Goal: Contribute content

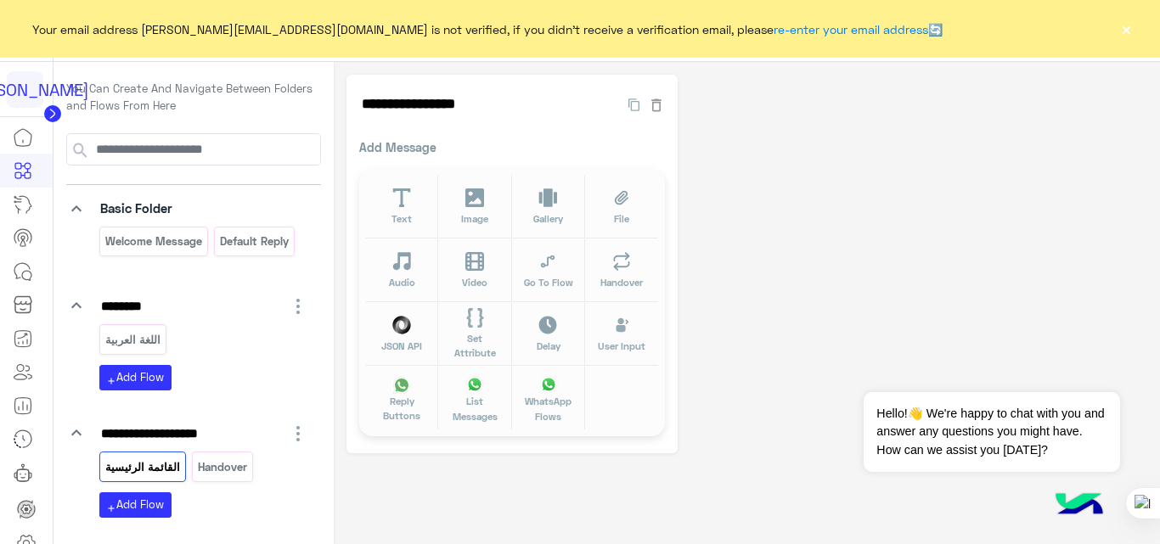
click at [1123, 22] on button "×" at bounding box center [1126, 28] width 17 height 17
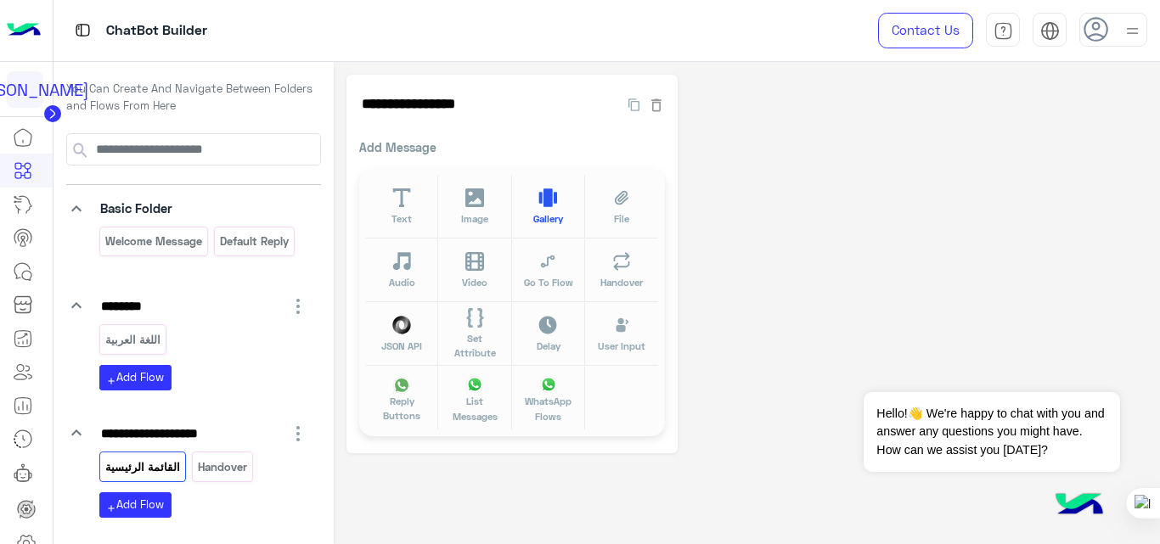
click at [560, 210] on button "Gallery" at bounding box center [548, 207] width 73 height 64
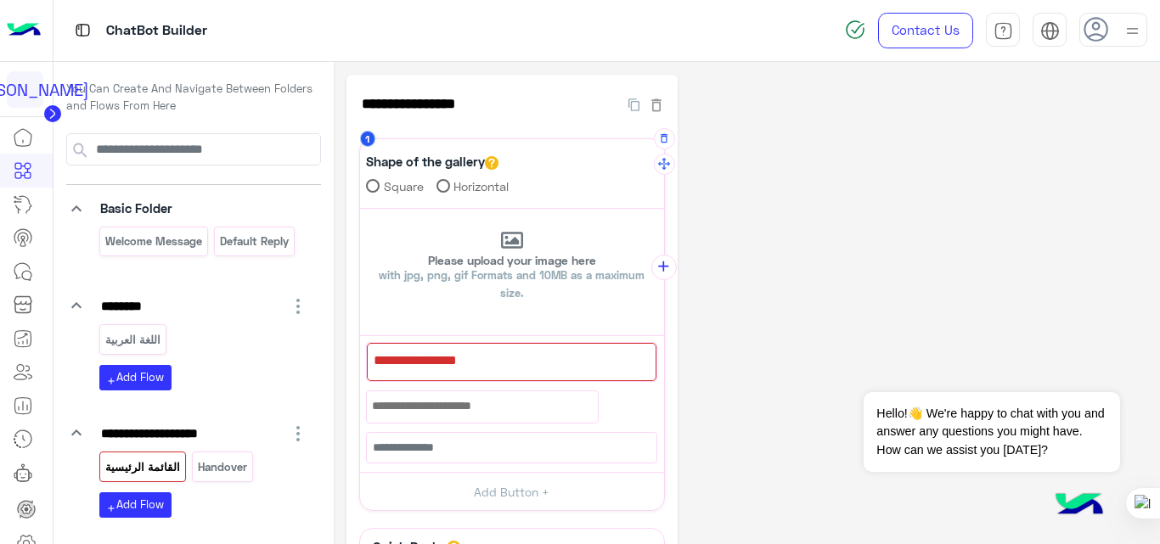
click at [550, 365] on div at bounding box center [512, 362] width 290 height 38
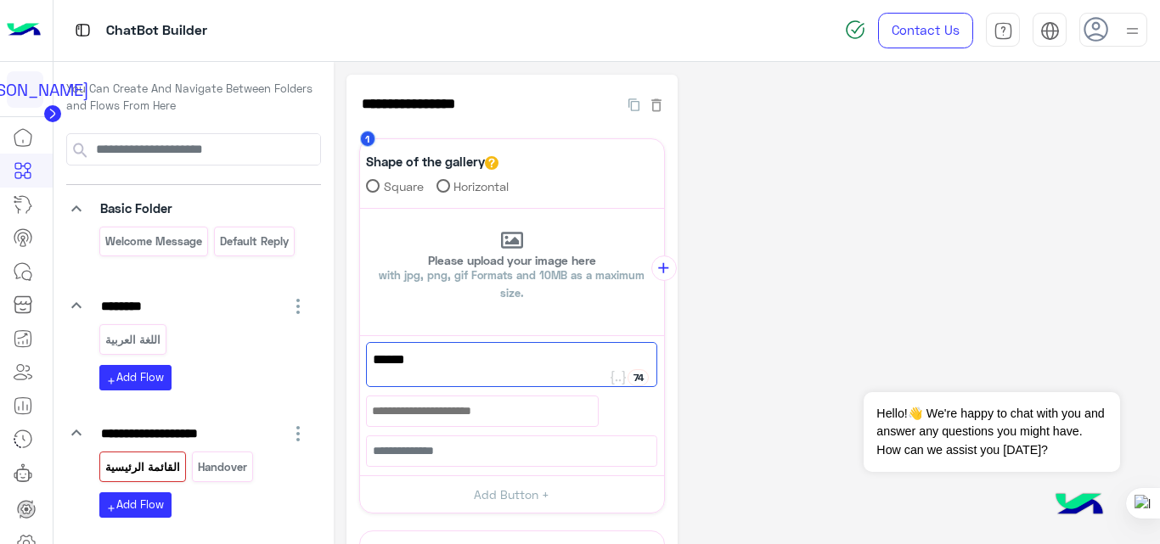
type textarea "******"
click at [461, 402] on div at bounding box center [482, 411] width 231 height 29
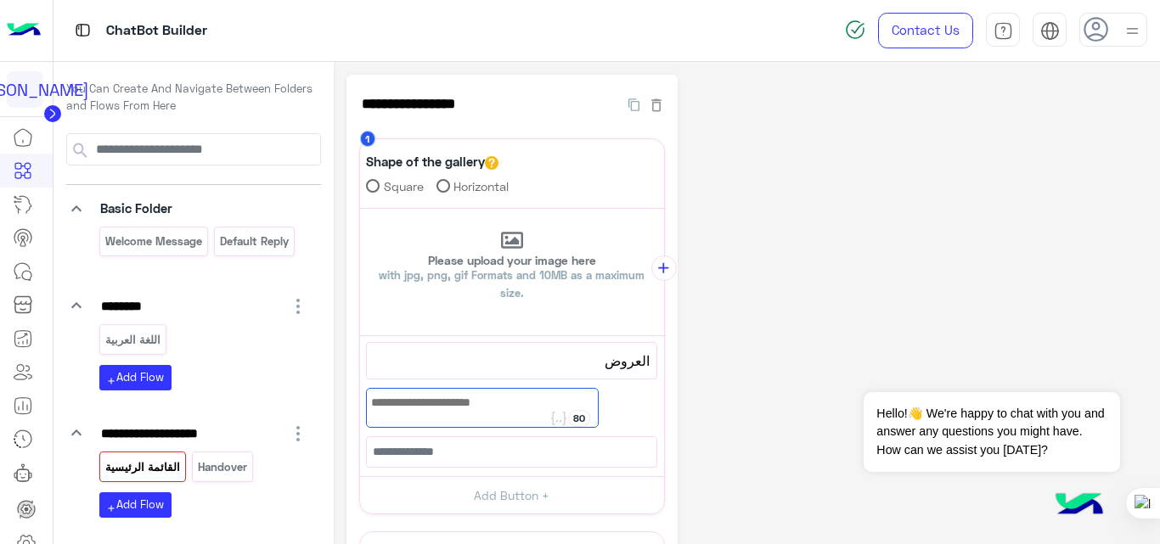
click at [746, 359] on div "**********" at bounding box center [747, 411] width 802 height 672
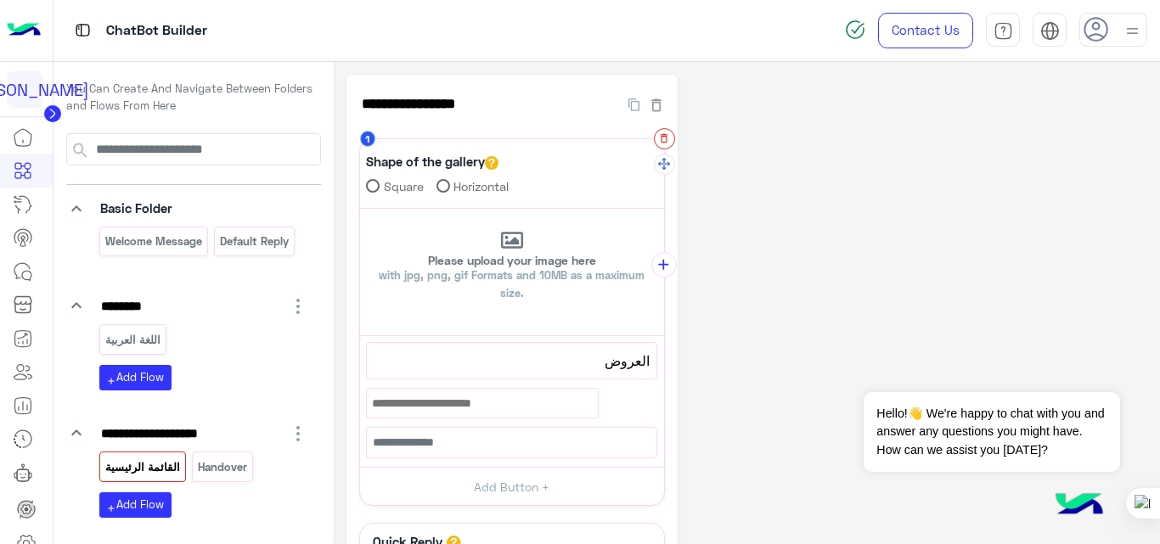
click at [656, 142] on button "button" at bounding box center [664, 138] width 21 height 21
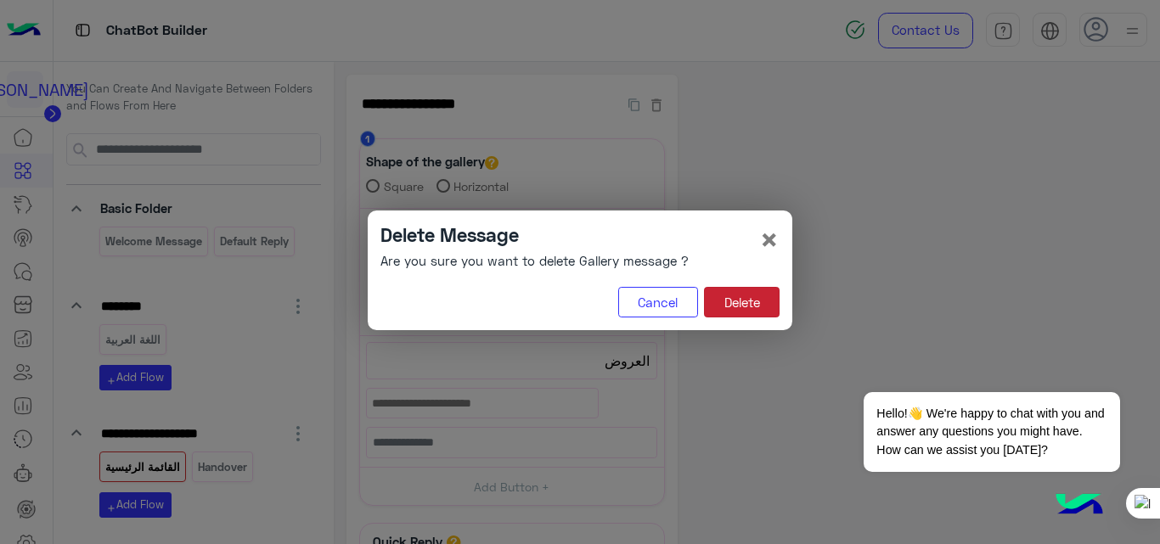
click at [760, 304] on button "Delete" at bounding box center [742, 302] width 76 height 31
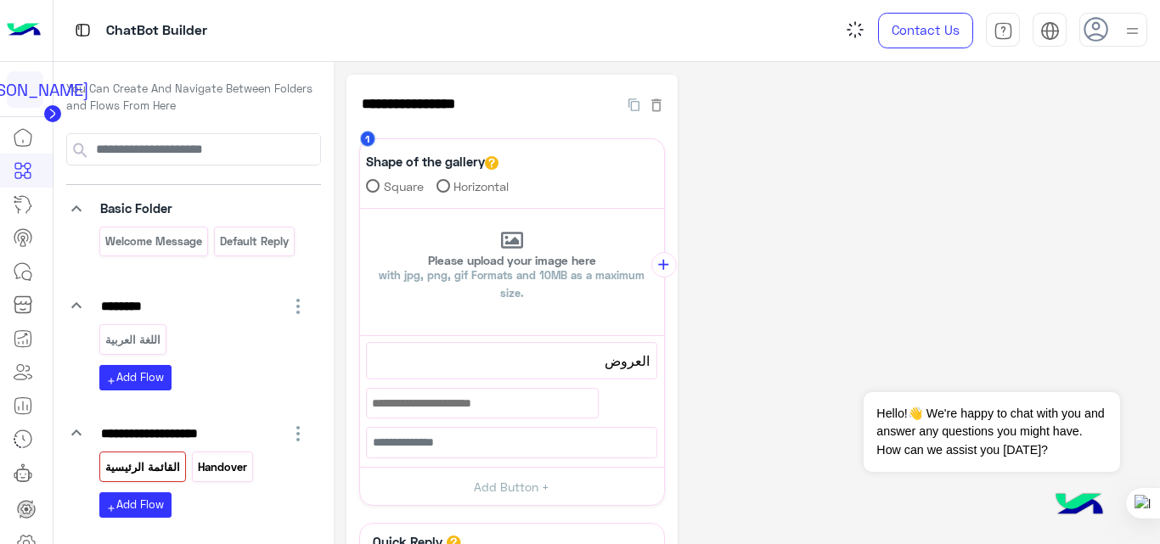
click at [226, 463] on p "Handover" at bounding box center [223, 468] width 52 height 20
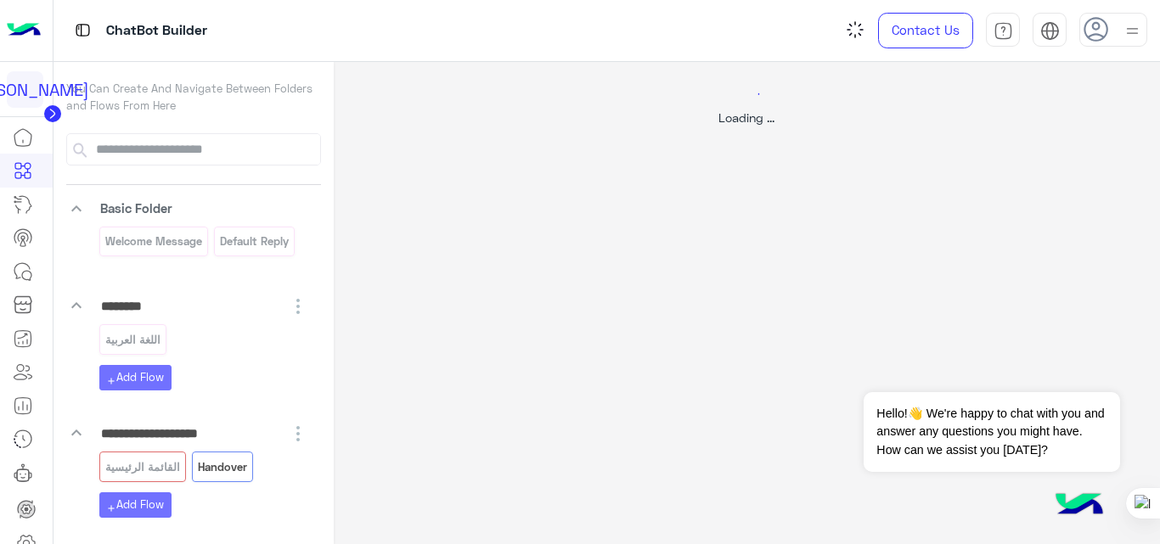
click at [145, 473] on div at bounding box center [580, 272] width 1160 height 544
click at [211, 456] on div at bounding box center [580, 272] width 1160 height 544
click at [136, 473] on div at bounding box center [580, 272] width 1160 height 544
click at [209, 473] on div at bounding box center [580, 272] width 1160 height 544
click at [204, 478] on div at bounding box center [580, 272] width 1160 height 544
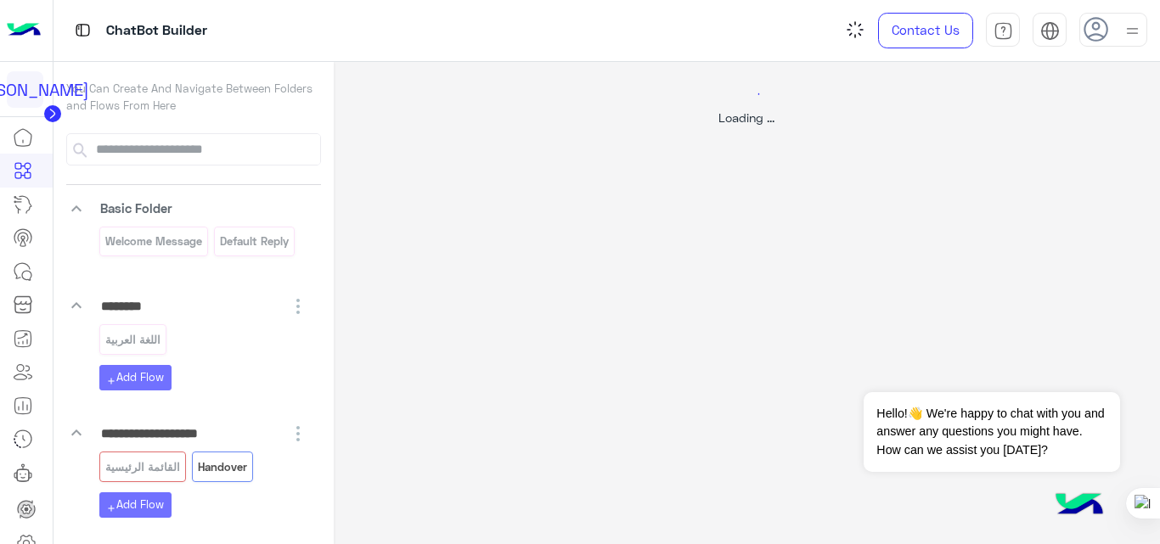
click at [204, 478] on div at bounding box center [580, 272] width 1160 height 544
click at [152, 463] on div at bounding box center [580, 272] width 1160 height 544
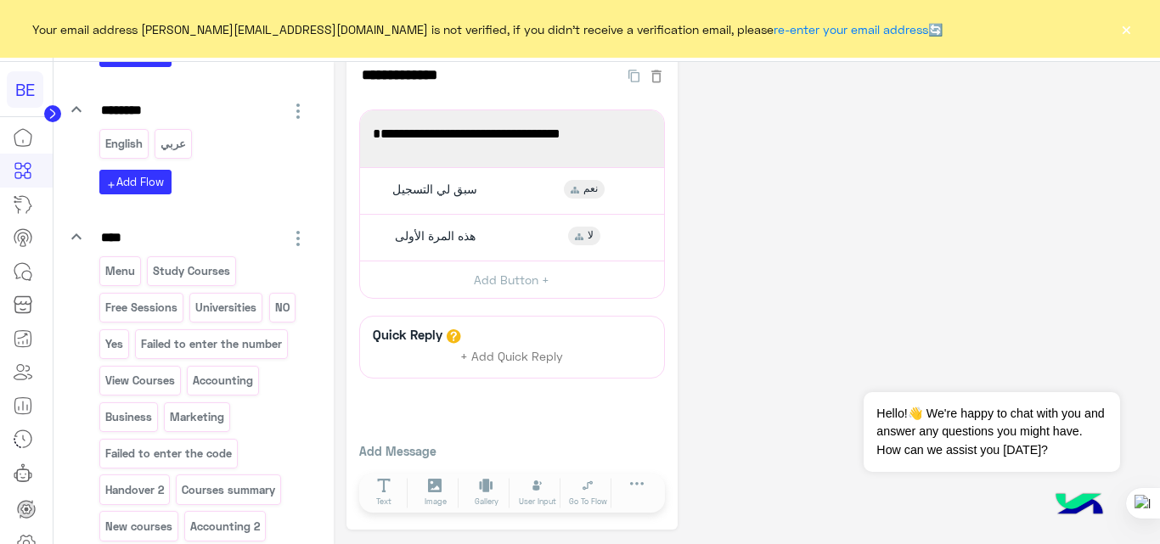
scroll to position [612, 0]
